Goal: Information Seeking & Learning: Check status

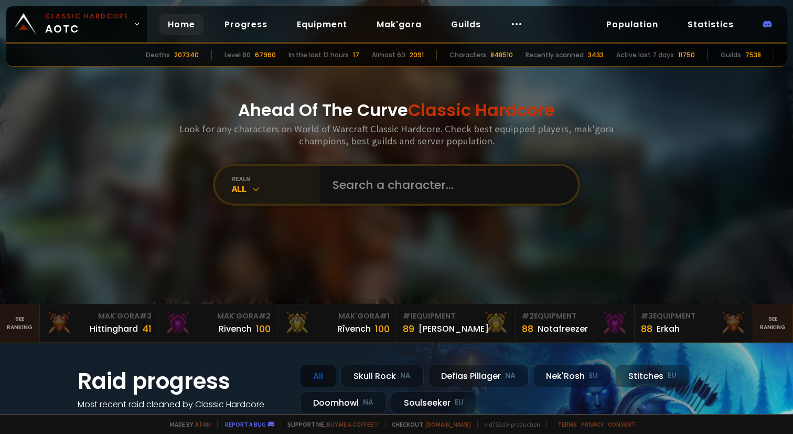
click at [250, 178] on div "realm" at bounding box center [276, 179] width 88 height 8
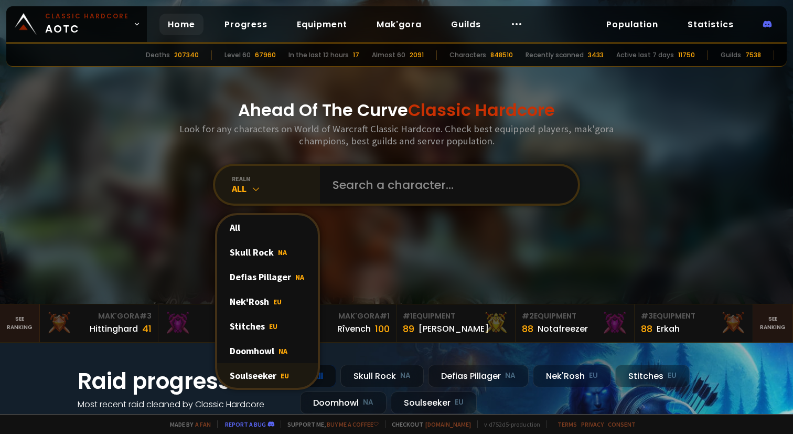
click at [264, 375] on div "Soulseeker EU" at bounding box center [267, 375] width 101 height 25
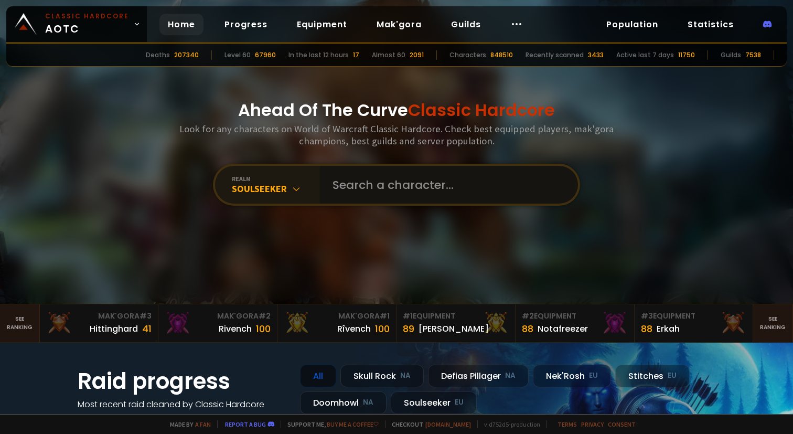
click at [356, 191] on input "text" at bounding box center [445, 185] width 239 height 38
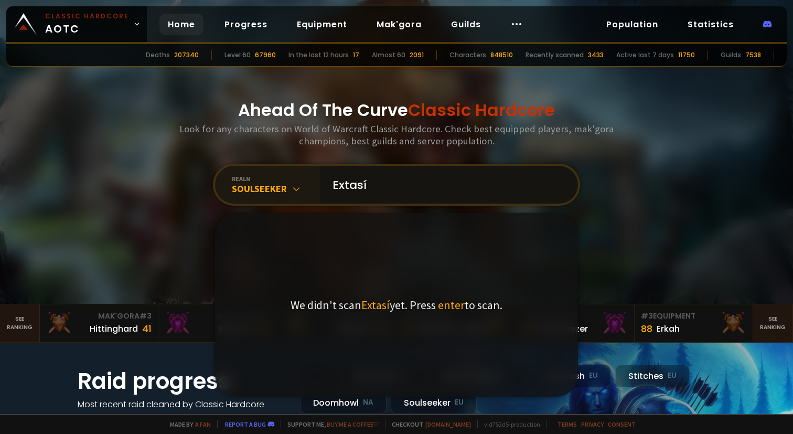
type input "Extas"
type input "Namført"
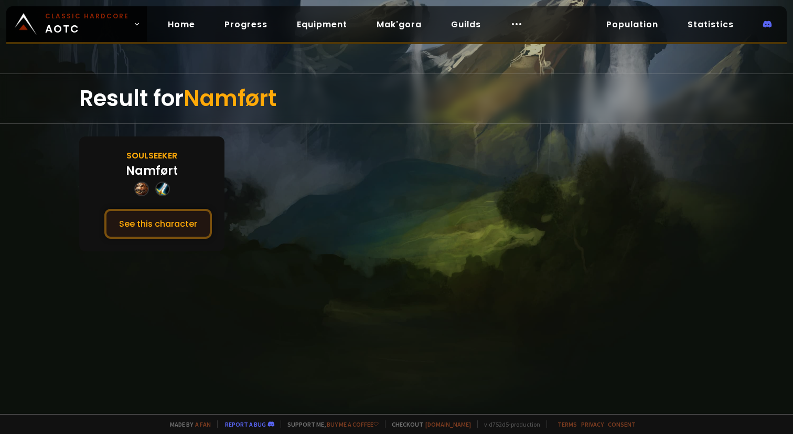
click at [156, 217] on button "See this character" at bounding box center [158, 224] width 108 height 30
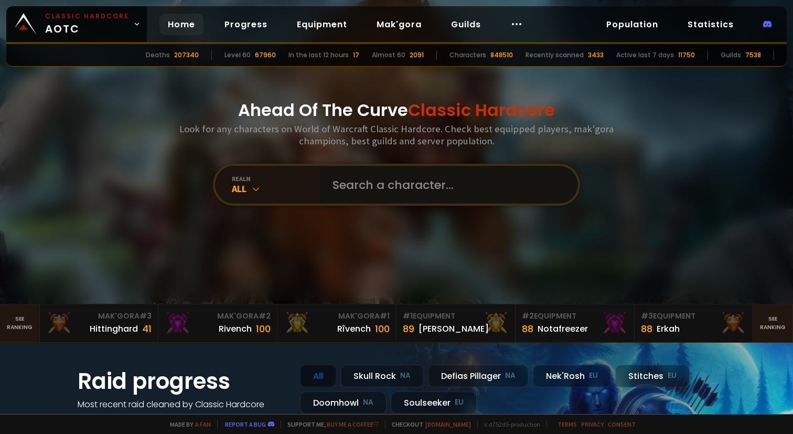
click at [383, 178] on input "text" at bounding box center [445, 185] width 239 height 38
click at [249, 180] on div "realm" at bounding box center [276, 179] width 88 height 8
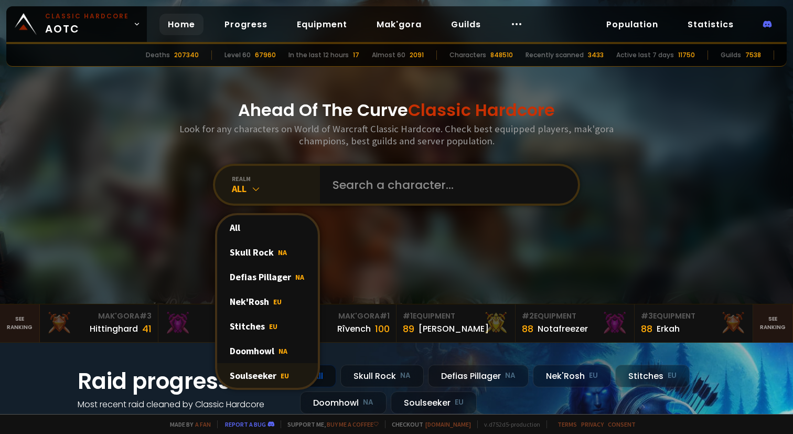
click at [248, 368] on div "Soulseeker EU" at bounding box center [267, 375] width 101 height 25
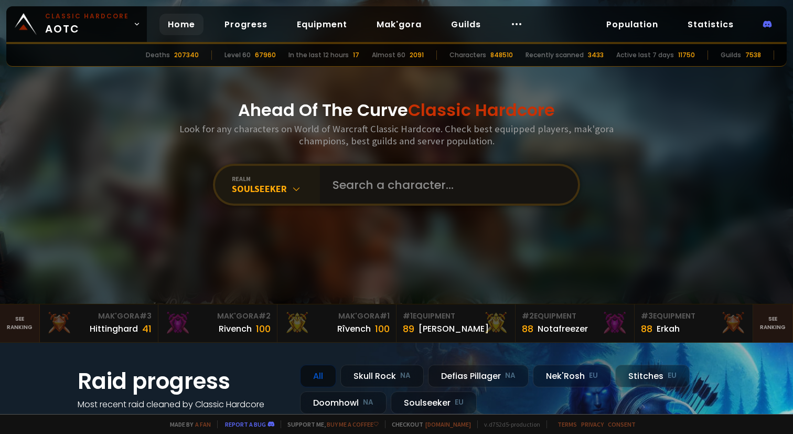
click at [393, 189] on input "text" at bounding box center [445, 185] width 239 height 38
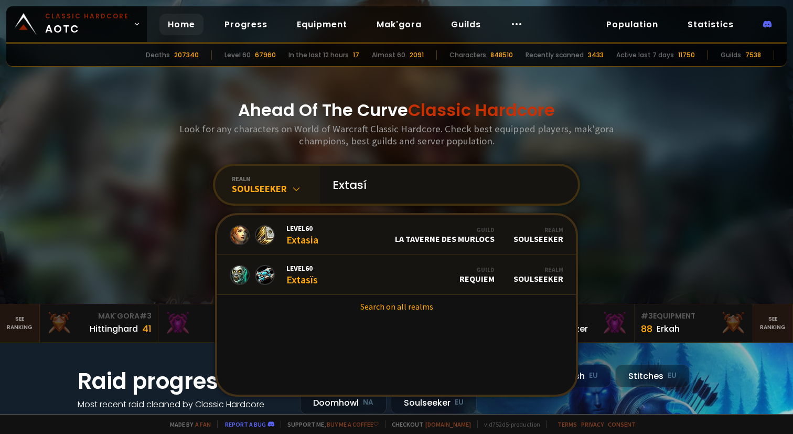
type input "Extasía"
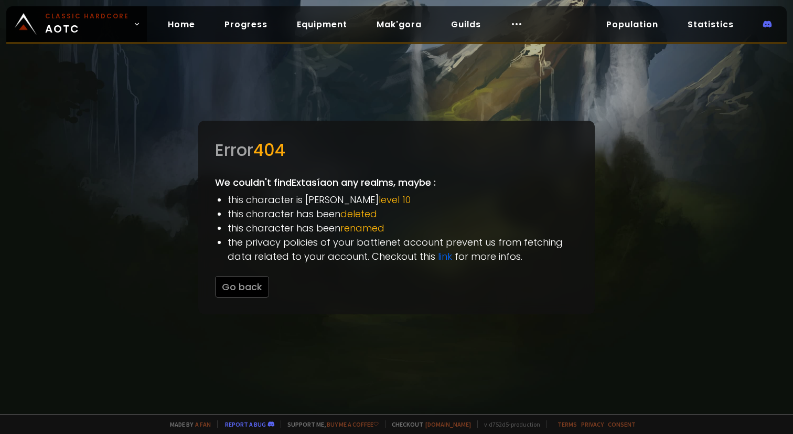
click at [212, 189] on div "Error 404 We couldn't find Extasía on any realms, maybe : this character is bel…" at bounding box center [396, 218] width 397 height 194
